Goal: Task Accomplishment & Management: Manage account settings

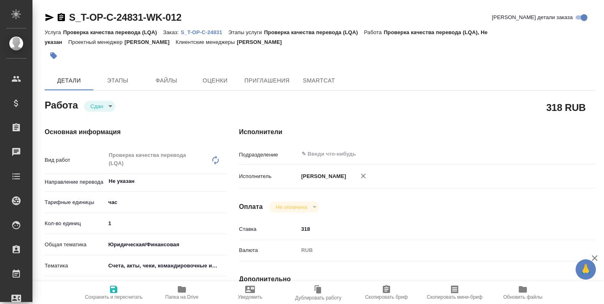
type textarea "x"
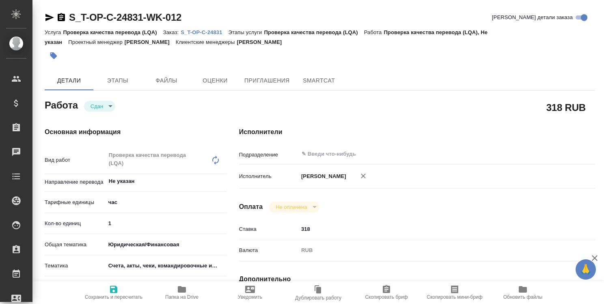
type textarea "x"
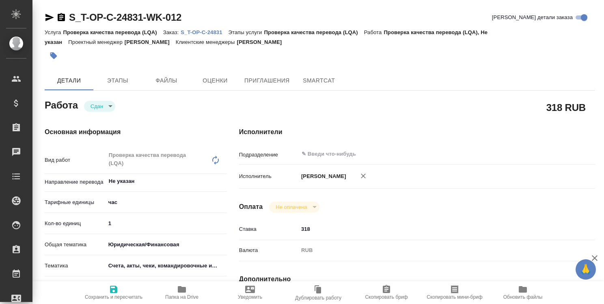
type textarea "x"
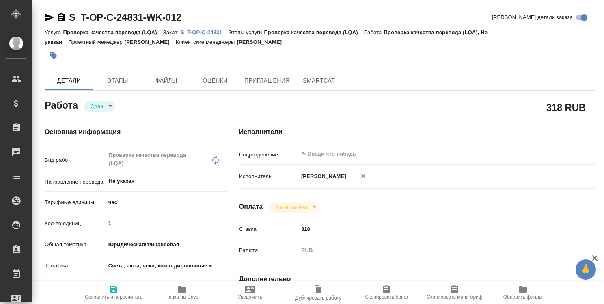
type textarea "x"
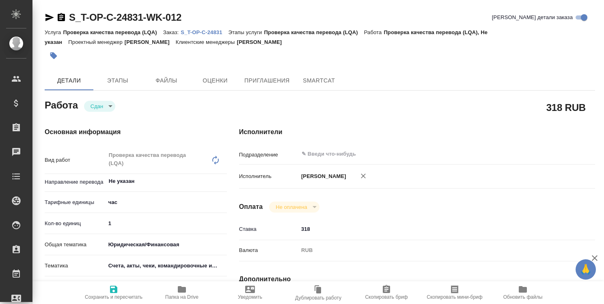
type textarea "x"
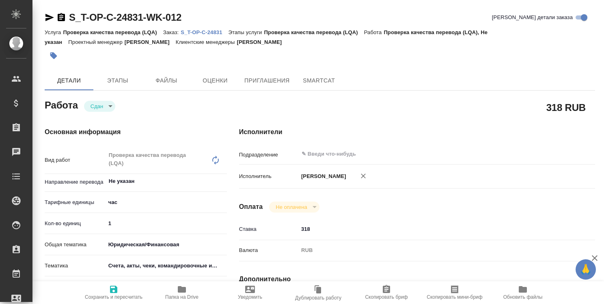
type textarea "x"
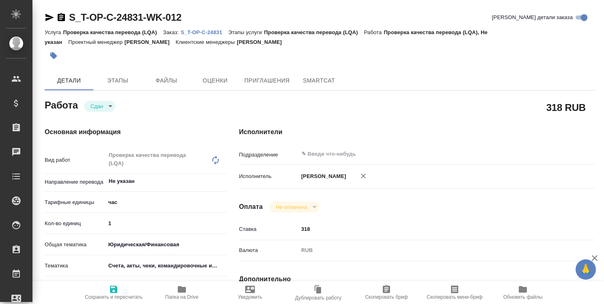
click at [213, 30] on p "S_T-OP-C-24831" at bounding box center [205, 32] width 48 height 6
type textarea "x"
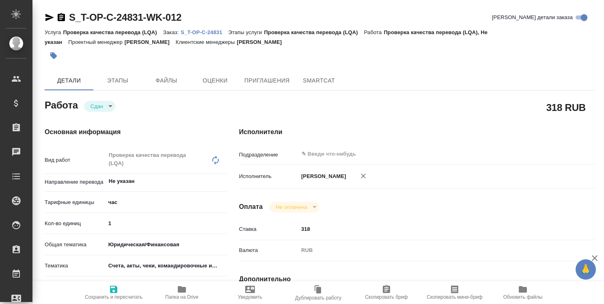
type textarea "x"
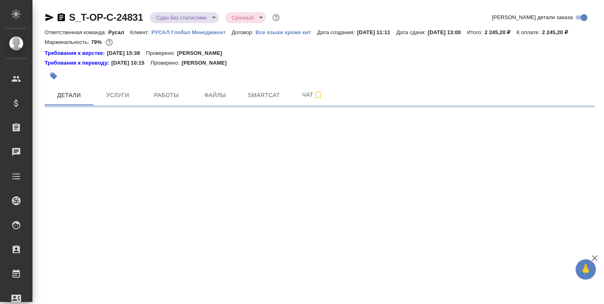
select select "RU"
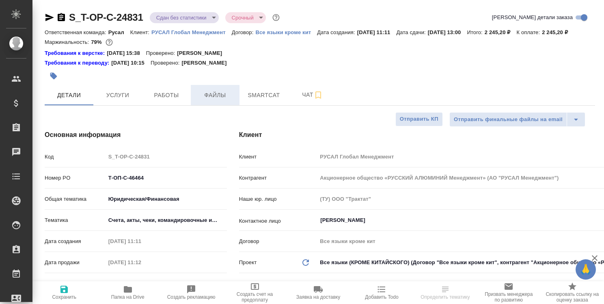
type textarea "x"
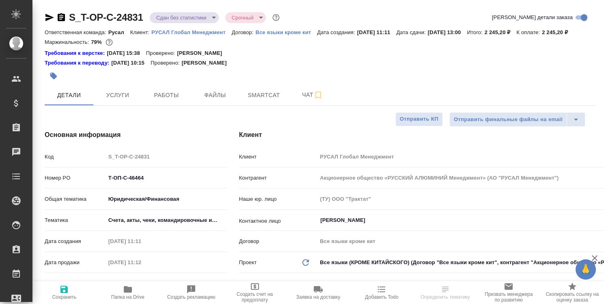
type textarea "x"
click at [134, 291] on span "Папка на Drive" at bounding box center [128, 291] width 54 height 15
type textarea "x"
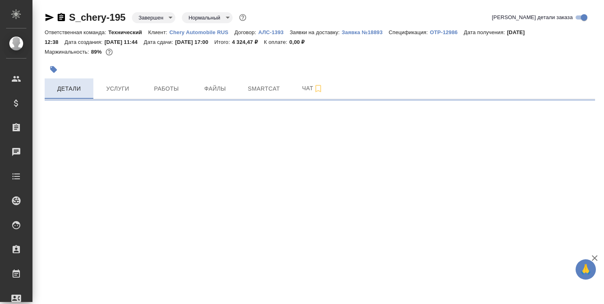
select select "RU"
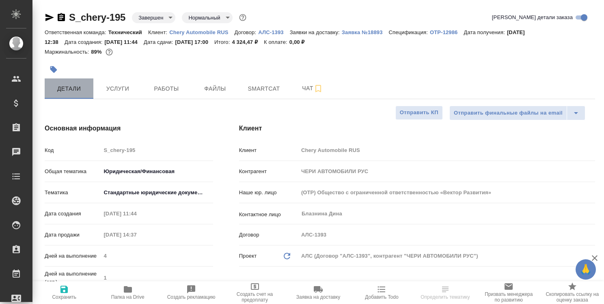
click at [75, 90] on span "Детали" at bounding box center [69, 89] width 39 height 10
type textarea "x"
type input "Сеитов Павел"
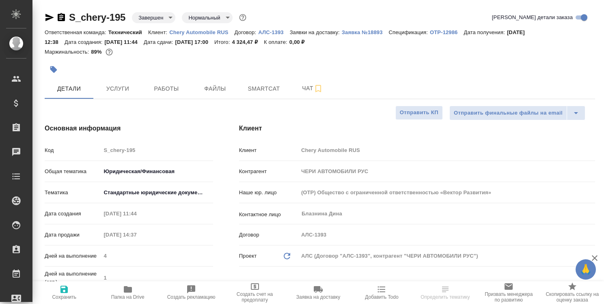
type input "Бабкина Анастасия"
type input "Авдеенко Кирилл"
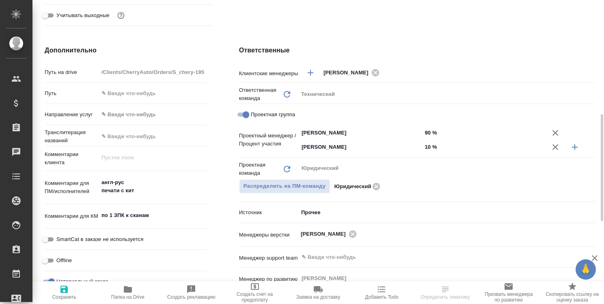
scroll to position [366, 0]
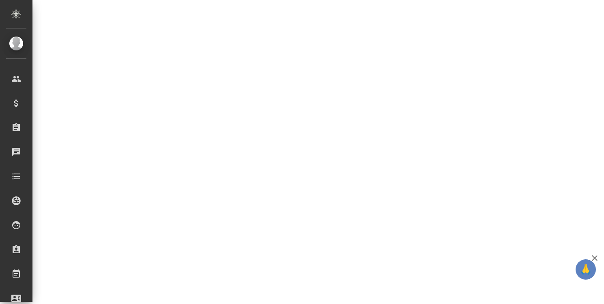
select select "RU"
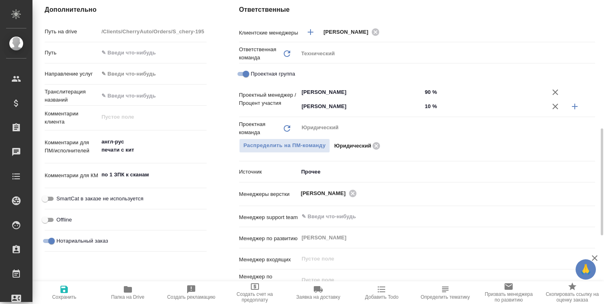
type textarea "x"
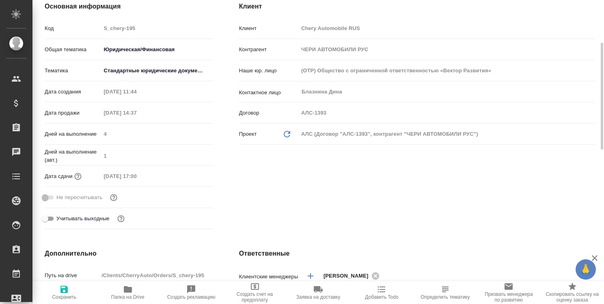
scroll to position [0, 0]
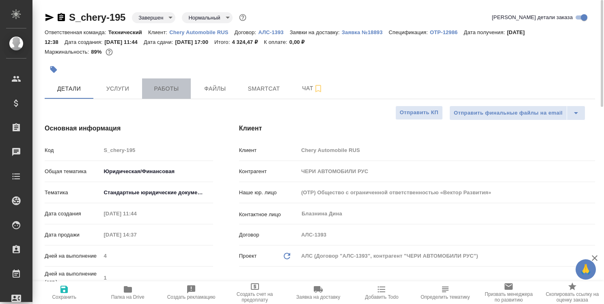
click at [170, 89] on span "Работы" at bounding box center [166, 89] width 39 height 10
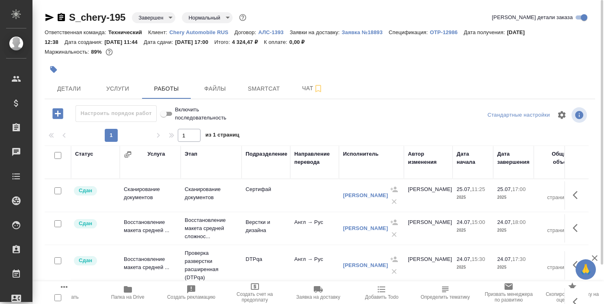
click at [62, 18] on icon "button" at bounding box center [61, 17] width 7 height 8
click at [71, 88] on span "Детали" at bounding box center [69, 89] width 39 height 10
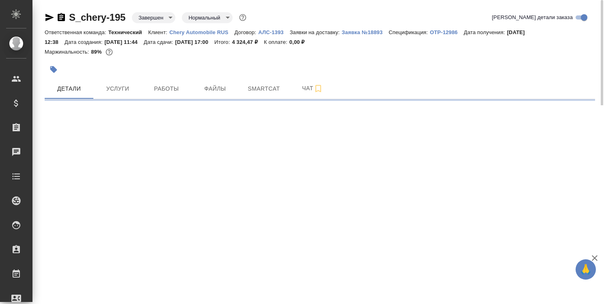
select select "RU"
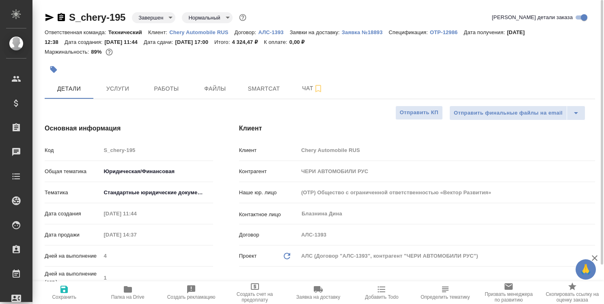
type textarea "x"
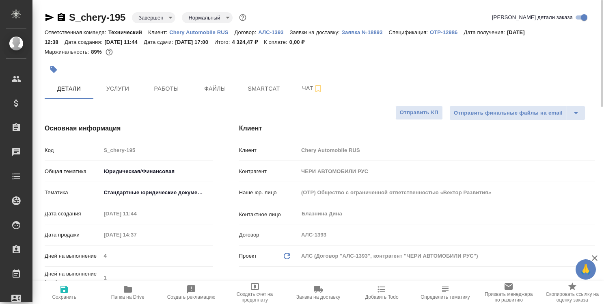
type textarea "x"
click at [129, 289] on icon "button" at bounding box center [128, 289] width 8 height 6
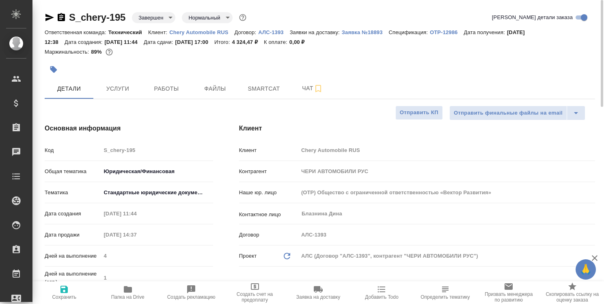
type textarea "x"
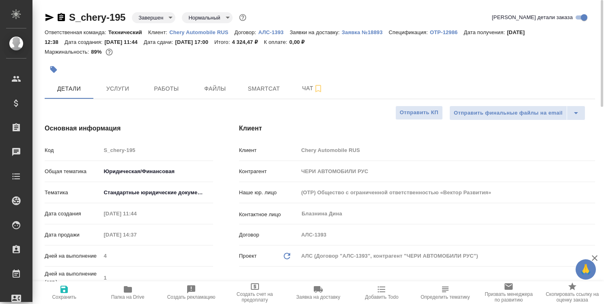
type textarea "x"
click at [264, 85] on span "Smartcat" at bounding box center [264, 89] width 39 height 10
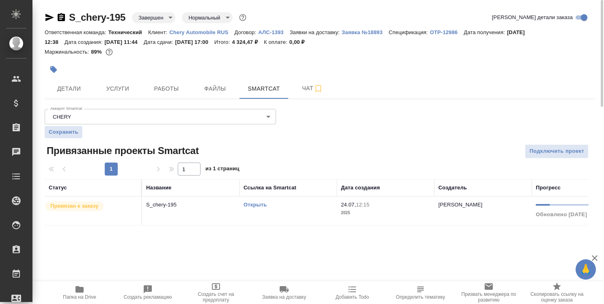
click at [255, 204] on link "Открыть" at bounding box center [255, 204] width 23 height 6
click at [253, 203] on link "Открыть" at bounding box center [255, 204] width 23 height 6
click at [168, 88] on span "Работы" at bounding box center [166, 89] width 39 height 10
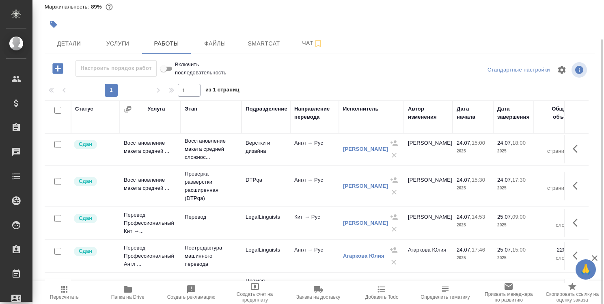
scroll to position [81, 0]
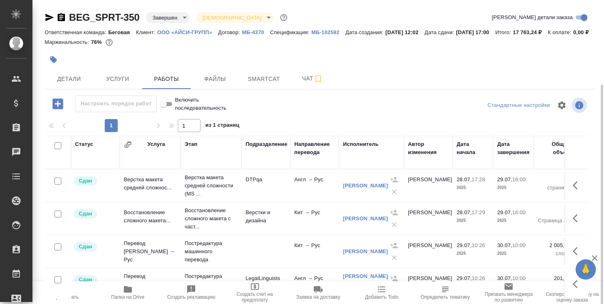
scroll to position [41, 0]
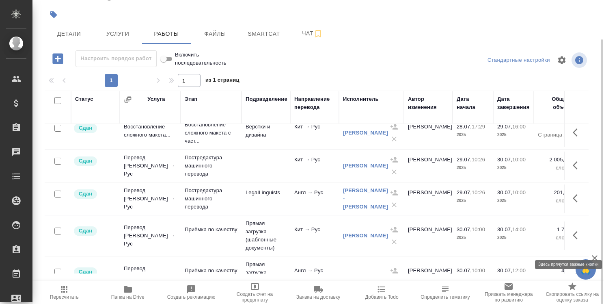
click at [573, 240] on icon "button" at bounding box center [578, 235] width 10 height 10
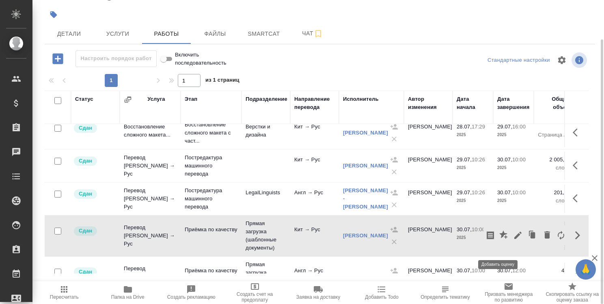
click at [500, 238] on icon "button" at bounding box center [504, 234] width 8 height 8
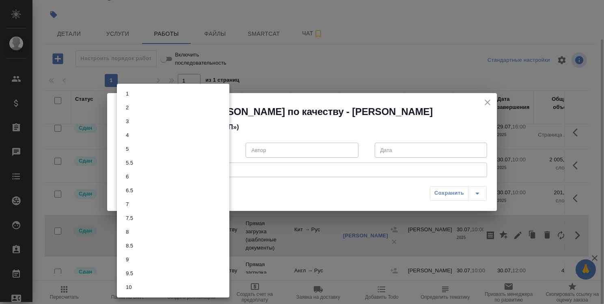
click at [204, 152] on body "🙏 .cls-1 fill:#fff; AWATERA Strelnikova Olga Клиенты Спецификации Заказы 0 Чаты…" at bounding box center [302, 152] width 604 height 304
click at [193, 216] on li "7.5" at bounding box center [173, 218] width 113 height 14
type input "7.5"
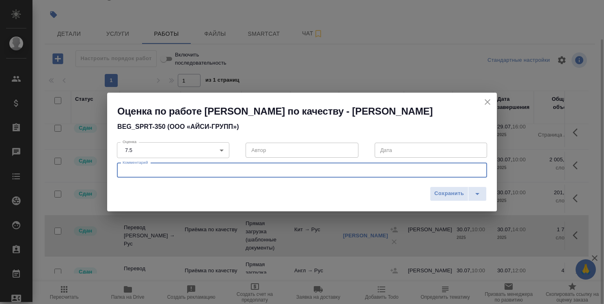
click at [274, 173] on textarea at bounding box center [302, 170] width 359 height 6
type textarea "Печати оформлены не в соответствии с инструкцией."
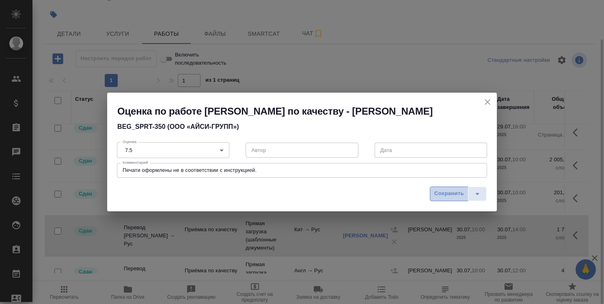
click at [457, 193] on span "Сохранить" at bounding box center [450, 193] width 30 height 9
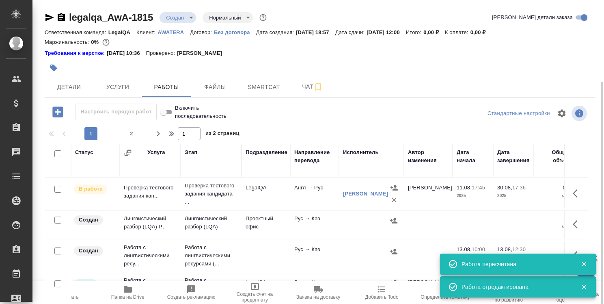
scroll to position [284, 0]
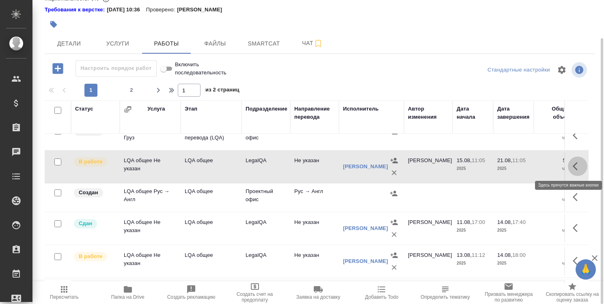
click at [573, 162] on icon "button" at bounding box center [578, 166] width 10 height 10
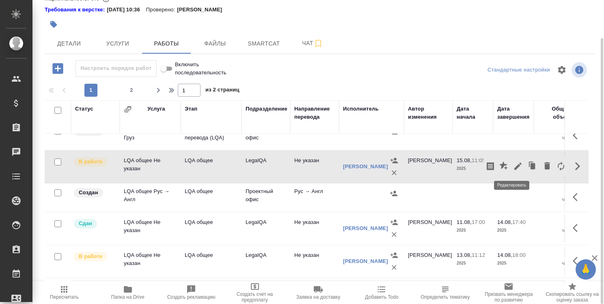
click at [513, 165] on icon "button" at bounding box center [518, 166] width 10 height 10
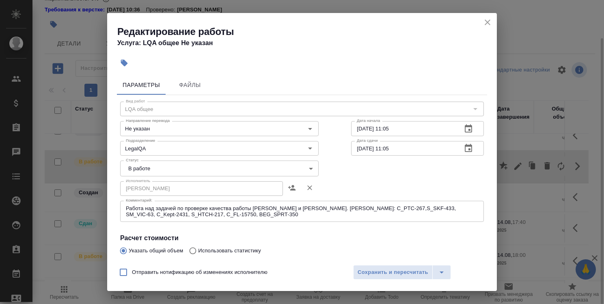
scroll to position [41, 0]
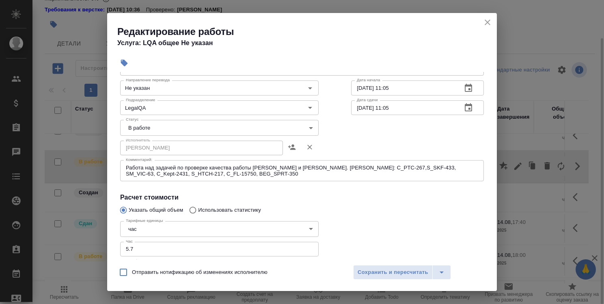
click at [144, 249] on input "5.7" at bounding box center [219, 249] width 199 height 15
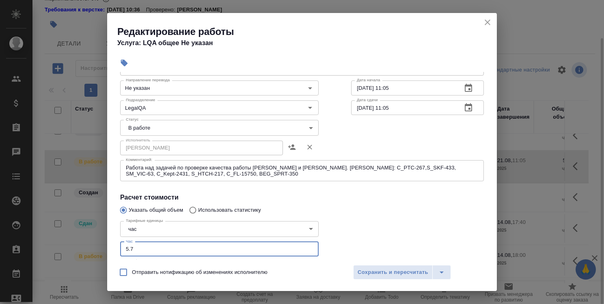
type input "5"
type input "6.2"
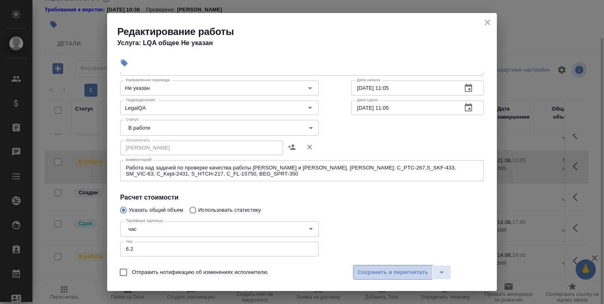
click at [406, 272] on span "Сохранить и пересчитать" at bounding box center [393, 272] width 71 height 9
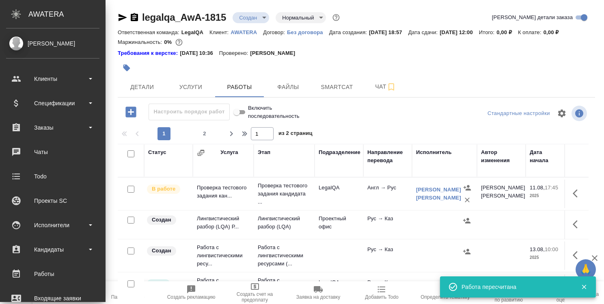
scroll to position [284, 0]
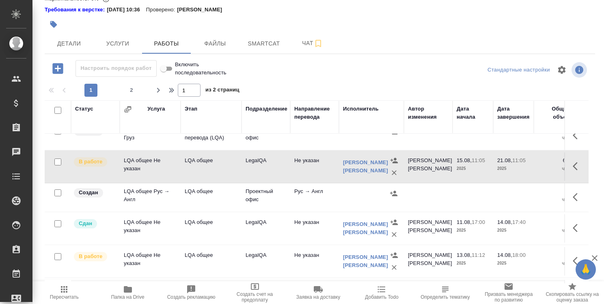
click at [125, 289] on icon "button" at bounding box center [128, 289] width 8 height 6
click at [573, 167] on icon "button" at bounding box center [578, 166] width 10 height 10
click at [515, 167] on icon "button" at bounding box center [518, 165] width 7 height 7
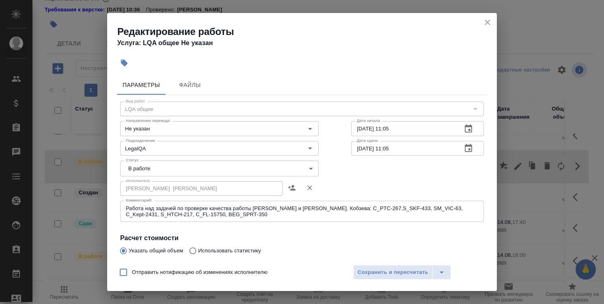
click at [245, 215] on textarea "Работа над задачей по проверке качества работы Кобзевой и Алилековой. Кобзева: …" at bounding box center [302, 211] width 353 height 13
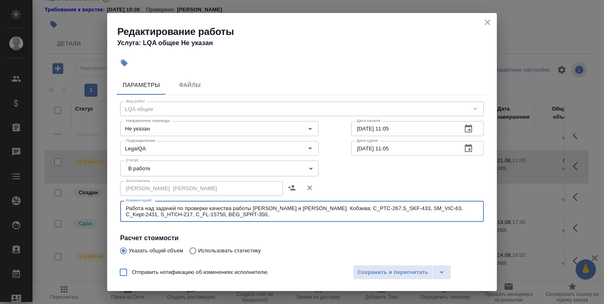
paste textarea "S_chery-195"
click at [369, 208] on textarea "Работа над задачей по проверке качества работы Кобзевой и Алилековой. Кобзева: …" at bounding box center [302, 211] width 353 height 13
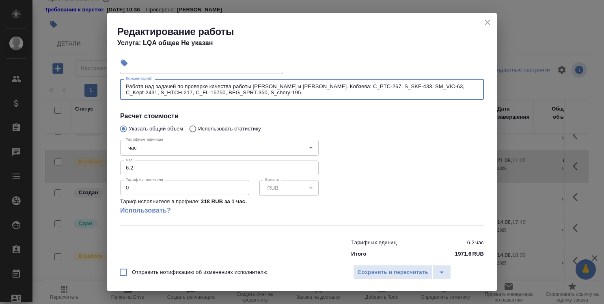
type textarea "Работа над задачей по проверке качества работы Кобзевой и Алилековой. Кобзева: …"
click at [154, 169] on input "6.2" at bounding box center [219, 167] width 199 height 15
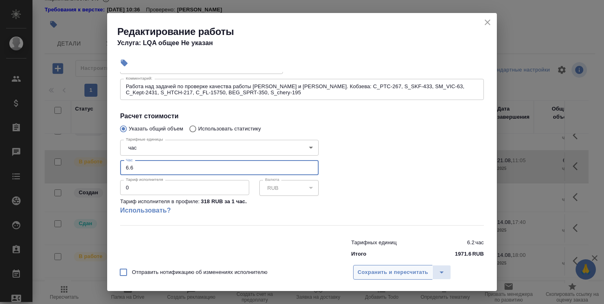
type input "6.6"
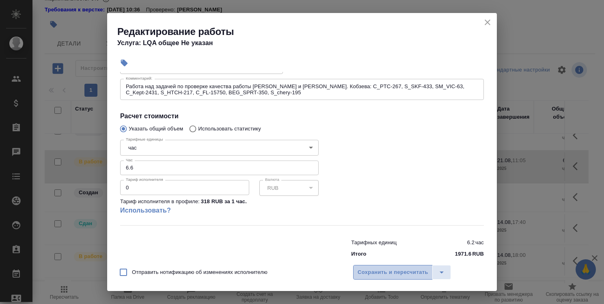
click at [393, 266] on button "Сохранить и пересчитать" at bounding box center [393, 272] width 80 height 15
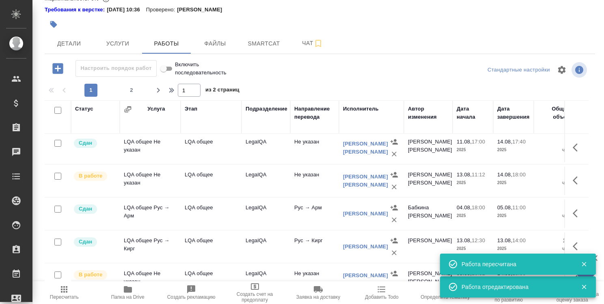
scroll to position [366, 0]
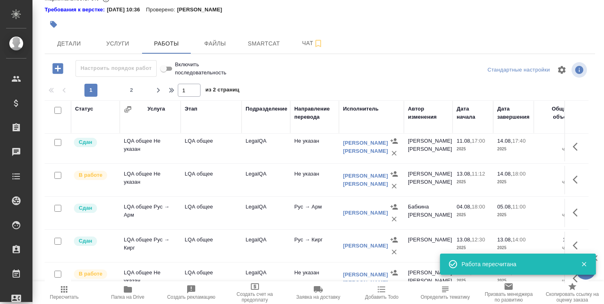
click at [573, 175] on icon "button" at bounding box center [578, 180] width 10 height 10
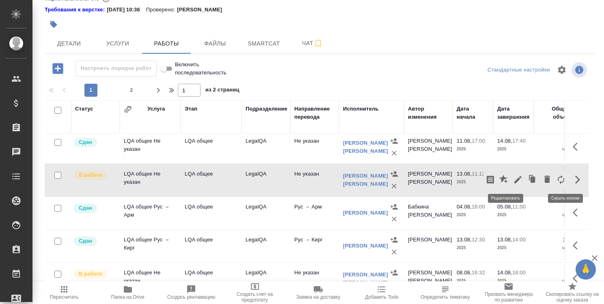
click at [513, 177] on icon "button" at bounding box center [518, 180] width 10 height 10
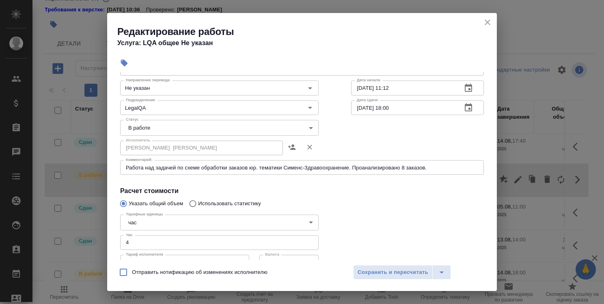
scroll to position [81, 0]
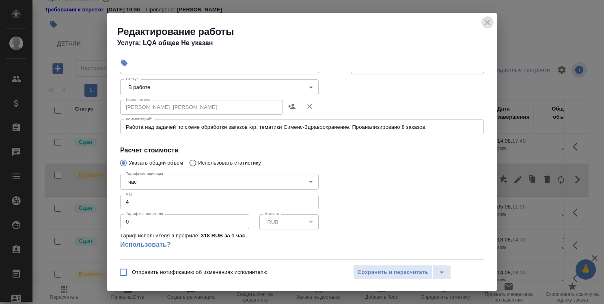
click at [487, 22] on icon "close" at bounding box center [488, 22] width 10 height 10
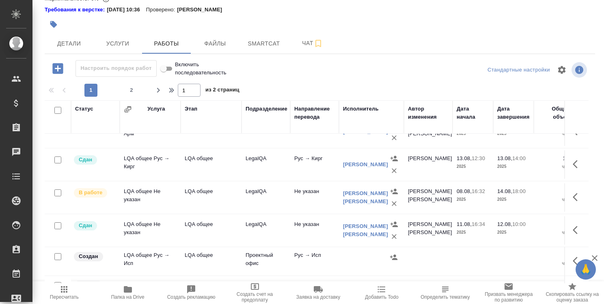
scroll to position [406, 0]
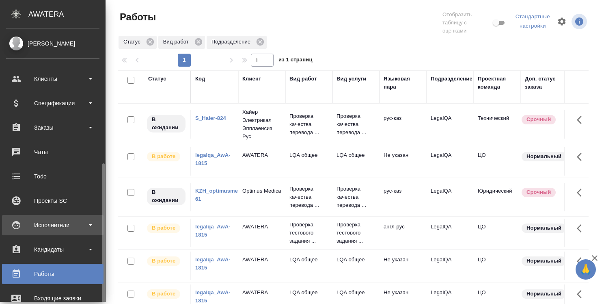
scroll to position [81, 0]
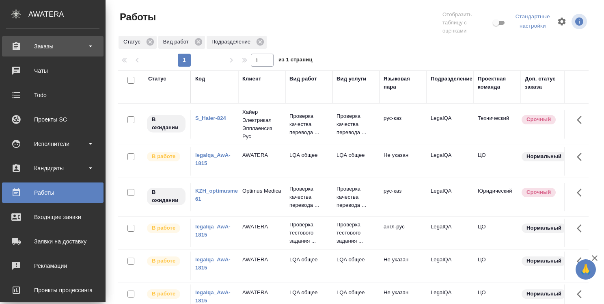
click at [58, 46] on div "Заказы" at bounding box center [52, 46] width 93 height 12
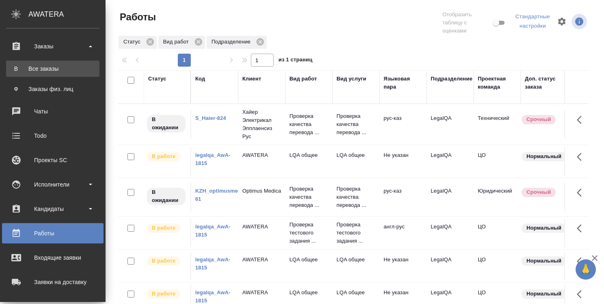
click at [52, 68] on div "Все заказы" at bounding box center [52, 69] width 85 height 8
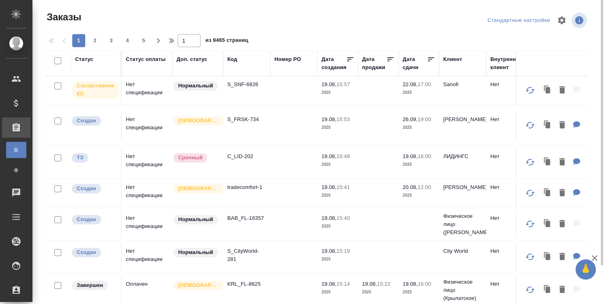
click at [234, 58] on div "Код" at bounding box center [232, 59] width 10 height 8
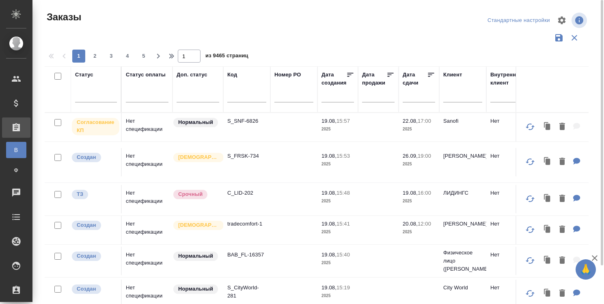
click at [237, 98] on input "text" at bounding box center [246, 97] width 39 height 10
paste input "T_FL-25903"
type input "T_FL-25903"
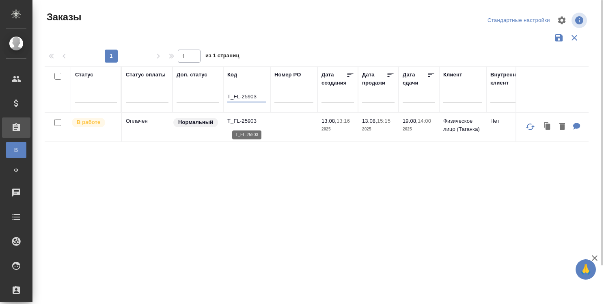
click at [245, 120] on p "T_FL-25903" at bounding box center [246, 121] width 39 height 8
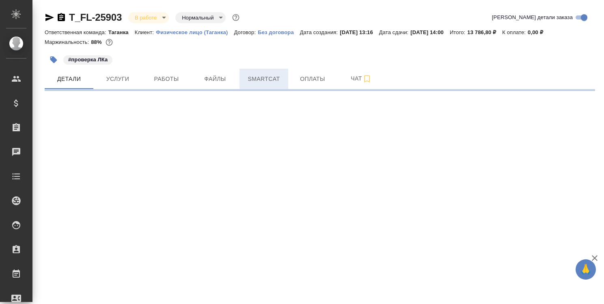
click at [268, 78] on span "Smartcat" at bounding box center [264, 79] width 39 height 10
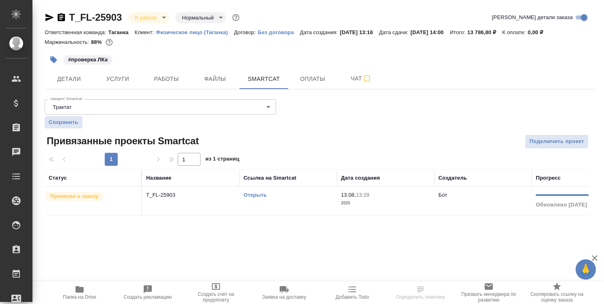
click at [260, 194] on link "Открыть" at bounding box center [255, 195] width 23 height 6
click at [257, 193] on link "Открыть" at bounding box center [255, 195] width 23 height 6
click at [80, 286] on icon "button" at bounding box center [80, 289] width 10 height 10
click at [76, 291] on icon "button" at bounding box center [80, 289] width 8 height 6
click at [168, 78] on span "Работы" at bounding box center [166, 79] width 39 height 10
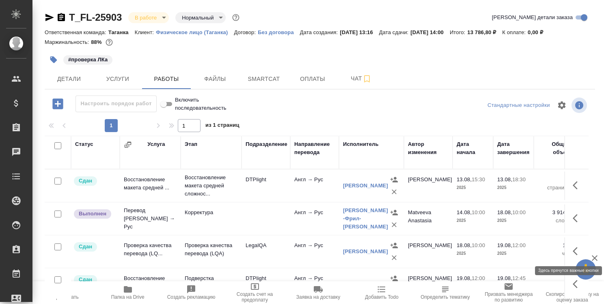
click at [573, 249] on icon "button" at bounding box center [578, 251] width 10 height 10
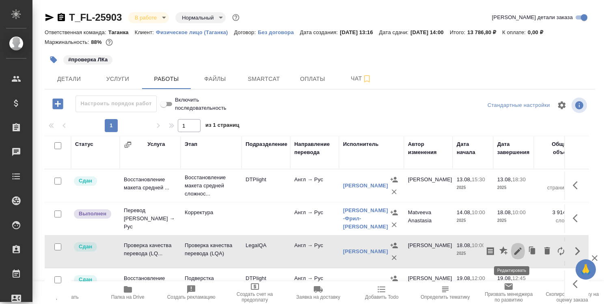
click at [515, 249] on icon "button" at bounding box center [518, 250] width 7 height 7
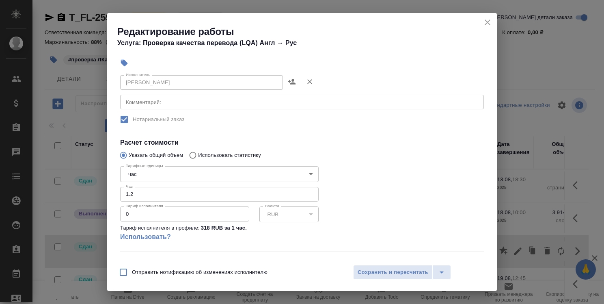
scroll to position [146, 0]
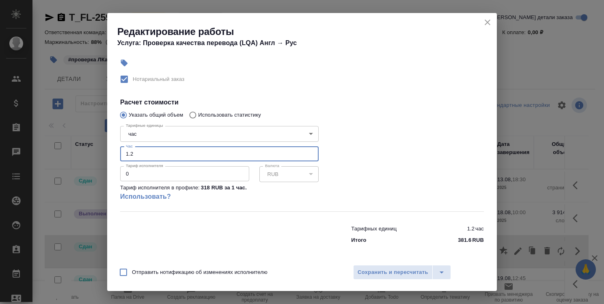
click at [146, 153] on input "1.2" at bounding box center [219, 154] width 199 height 15
type input "1.8"
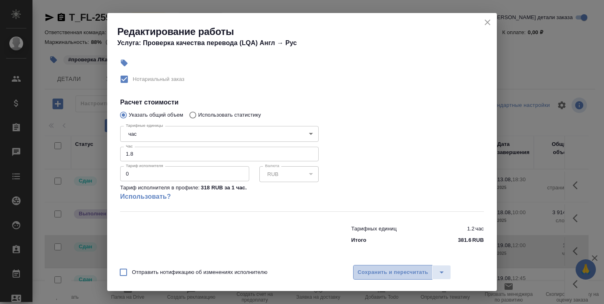
click at [397, 270] on span "Сохранить и пересчитать" at bounding box center [393, 272] width 71 height 9
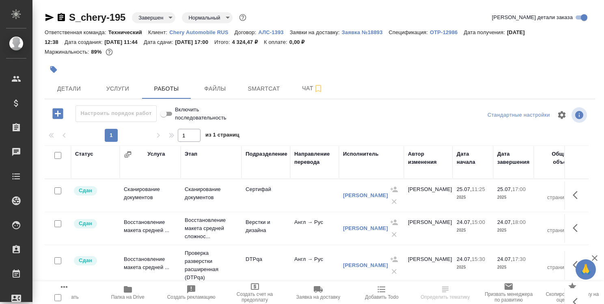
click at [62, 15] on icon "button" at bounding box center [61, 17] width 7 height 8
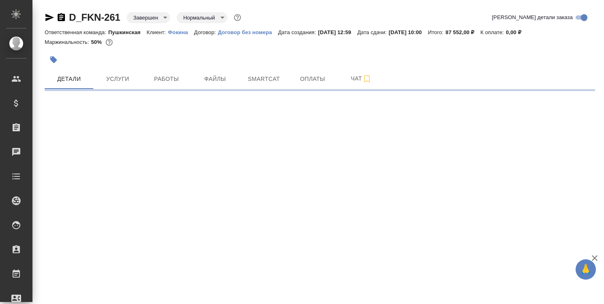
select select "RU"
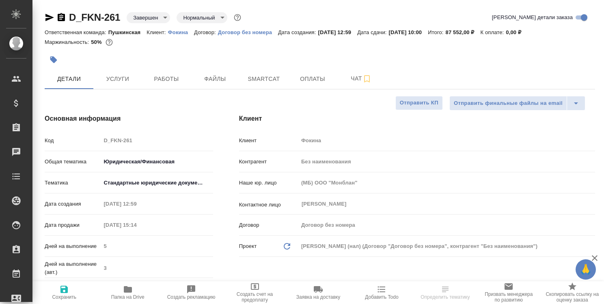
type textarea "x"
type input "Бабкина Анастасия"
type input "[PERSON_NAME]"
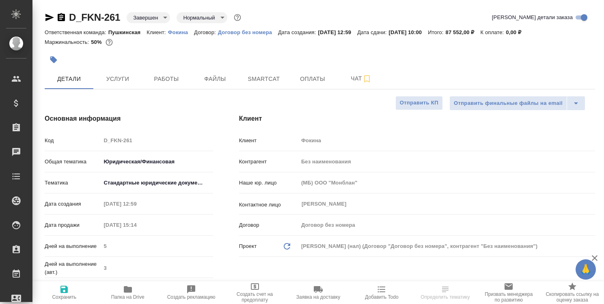
type textarea "x"
click at [62, 14] on icon "button" at bounding box center [61, 17] width 7 height 8
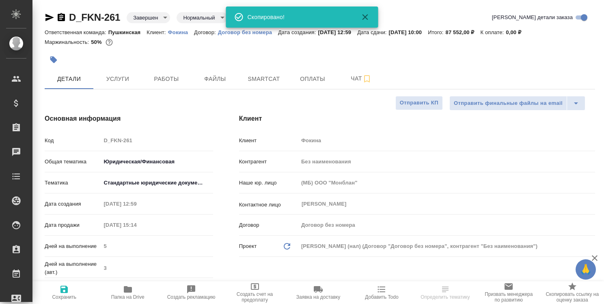
type textarea "x"
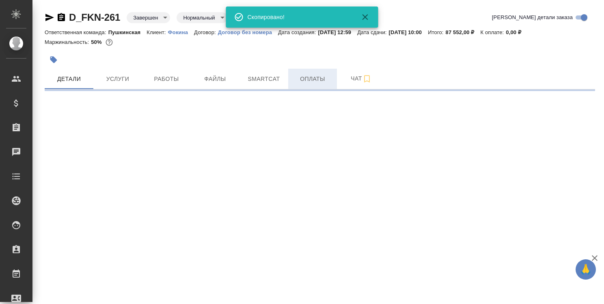
select select "RU"
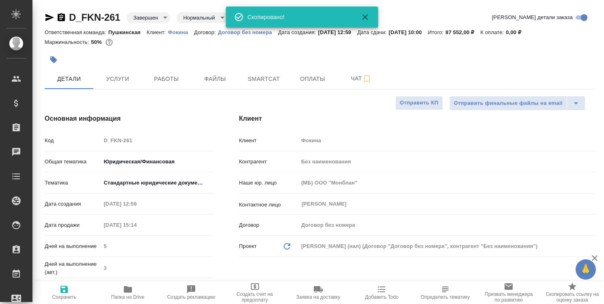
type textarea "x"
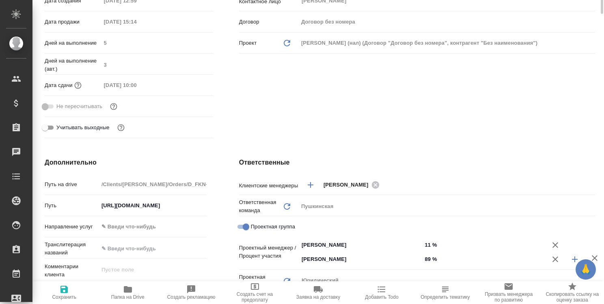
scroll to position [41, 0]
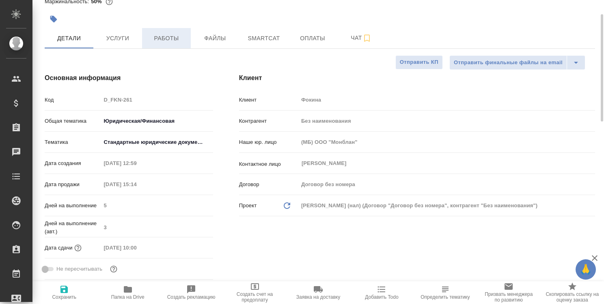
click at [171, 37] on span "Работы" at bounding box center [166, 38] width 39 height 10
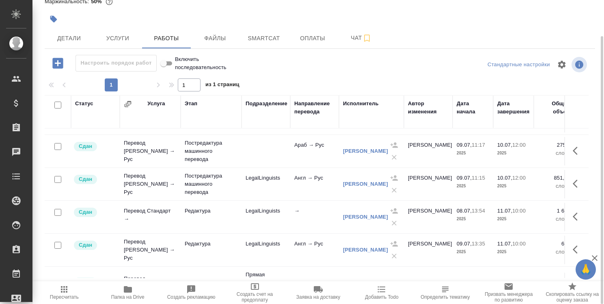
scroll to position [41, 0]
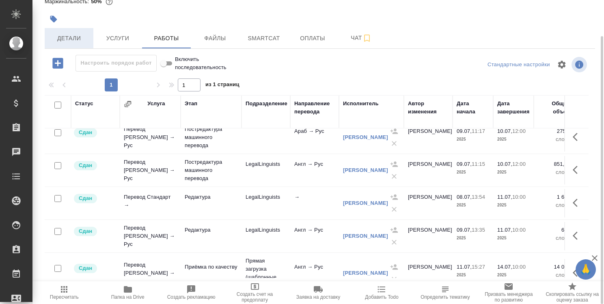
click at [67, 36] on span "Детали" at bounding box center [69, 38] width 39 height 10
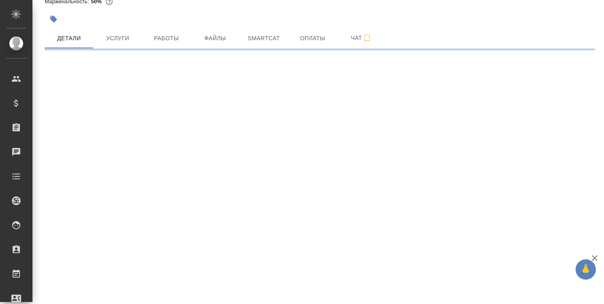
select select "RU"
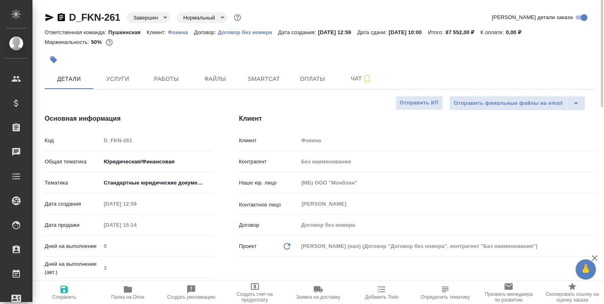
type textarea "x"
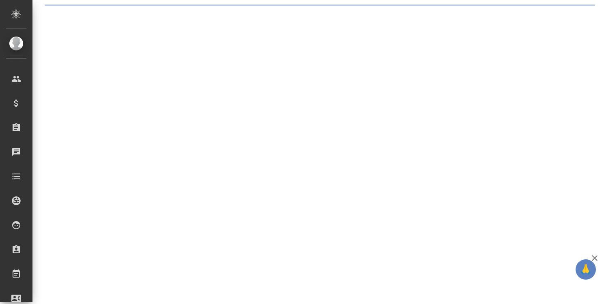
select select "RU"
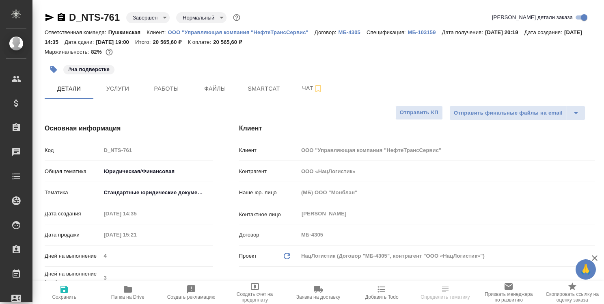
type textarea "x"
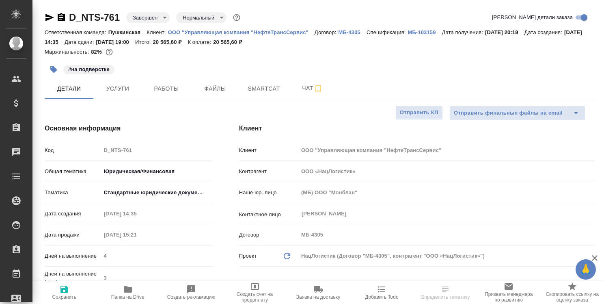
type textarea "x"
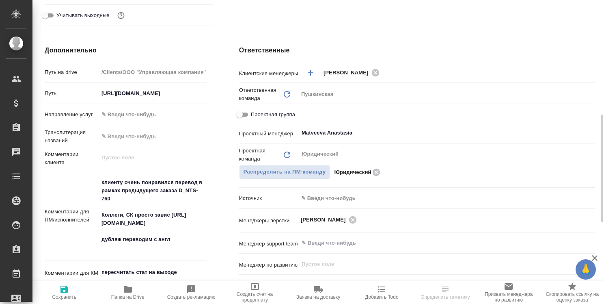
scroll to position [366, 0]
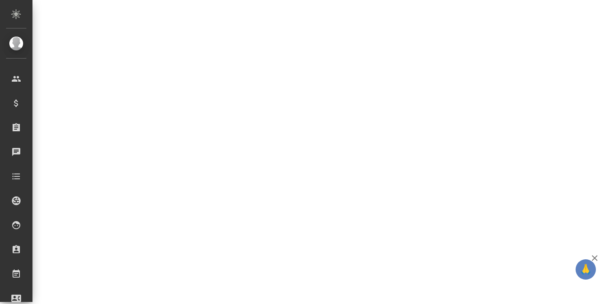
select select "RU"
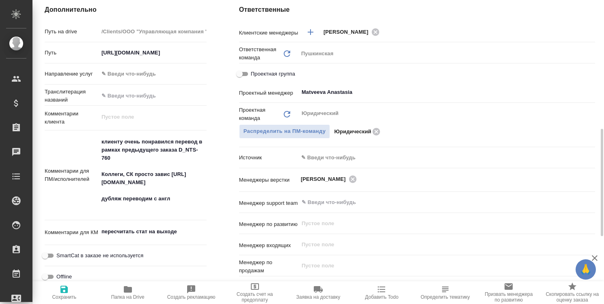
type textarea "x"
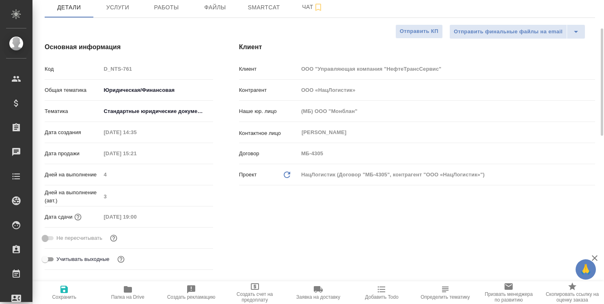
scroll to position [0, 0]
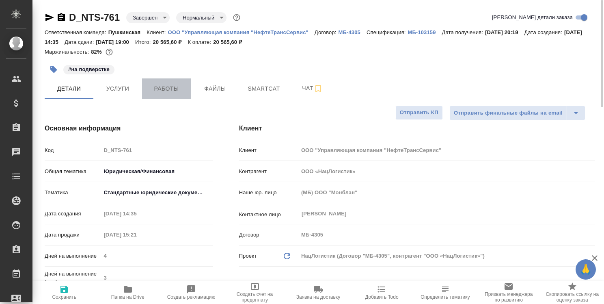
click at [169, 89] on span "Работы" at bounding box center [166, 89] width 39 height 10
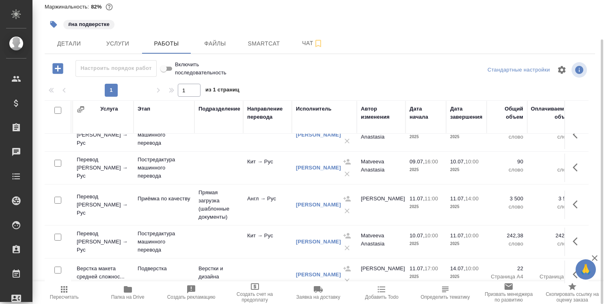
scroll to position [81, 0]
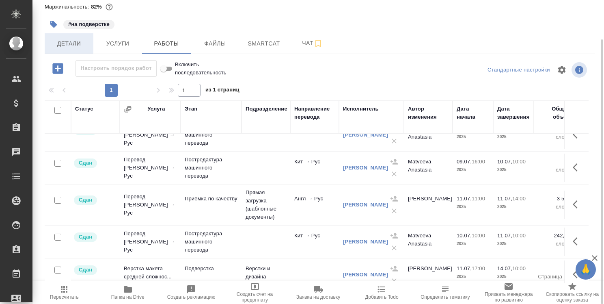
click at [77, 45] on span "Детали" at bounding box center [69, 44] width 39 height 10
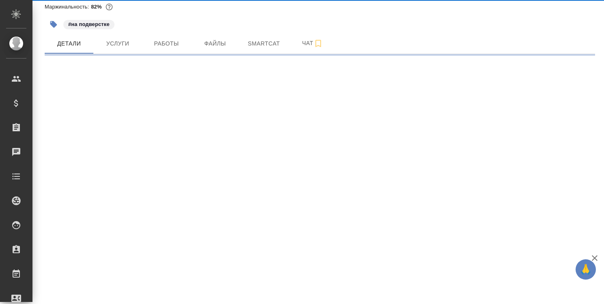
select select "RU"
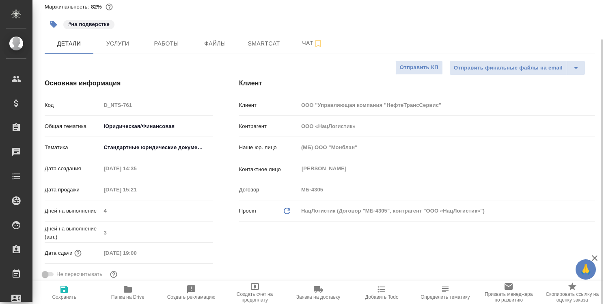
type textarea "x"
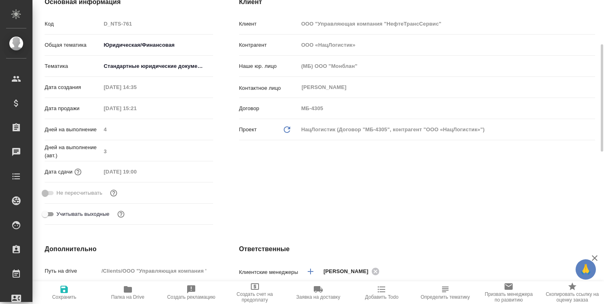
scroll to position [45, 0]
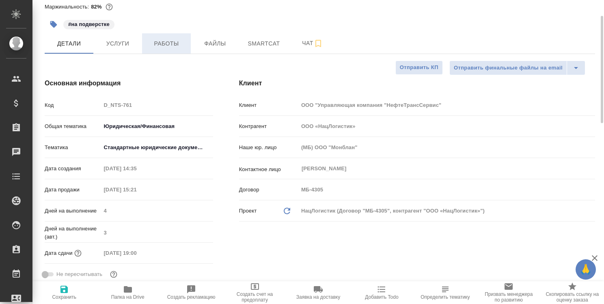
click at [173, 47] on span "Работы" at bounding box center [166, 44] width 39 height 10
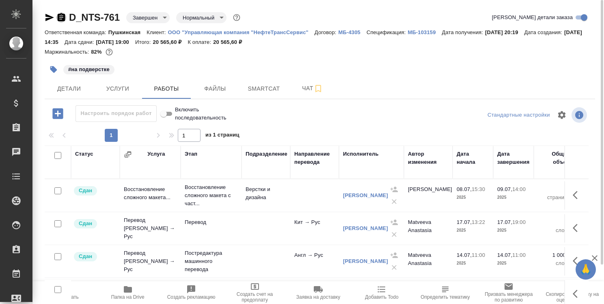
click at [62, 18] on icon "button" at bounding box center [61, 17] width 7 height 8
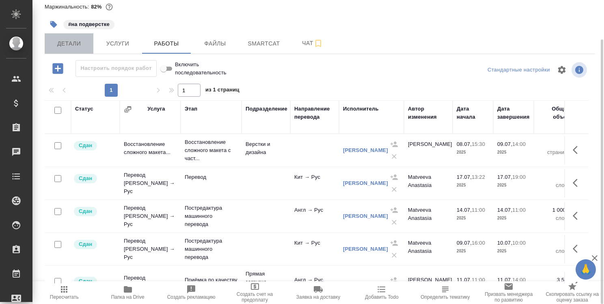
click at [65, 47] on span "Детали" at bounding box center [69, 44] width 39 height 10
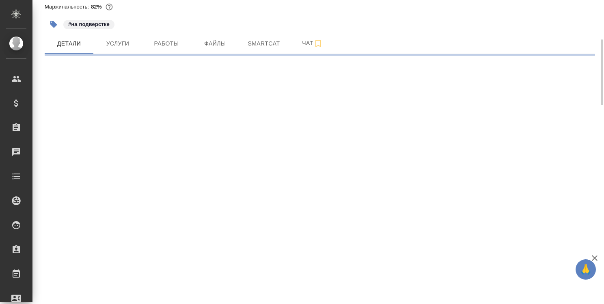
select select "RU"
